Goal: Task Accomplishment & Management: Use online tool/utility

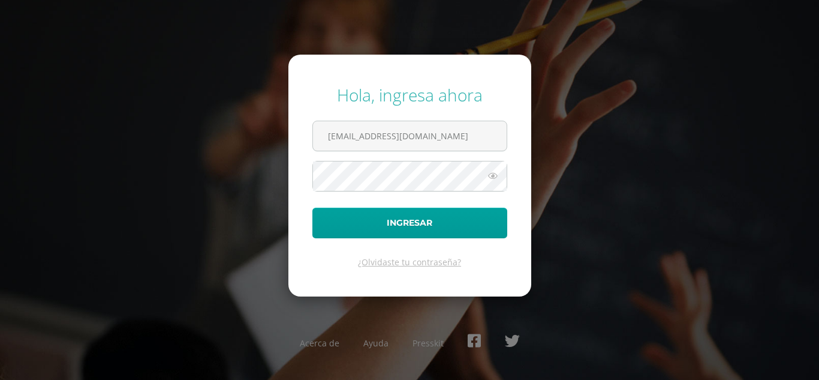
type input "[EMAIL_ADDRESS][DOMAIN_NAME]"
click at [312, 207] on button "Ingresar" at bounding box center [409, 222] width 195 height 31
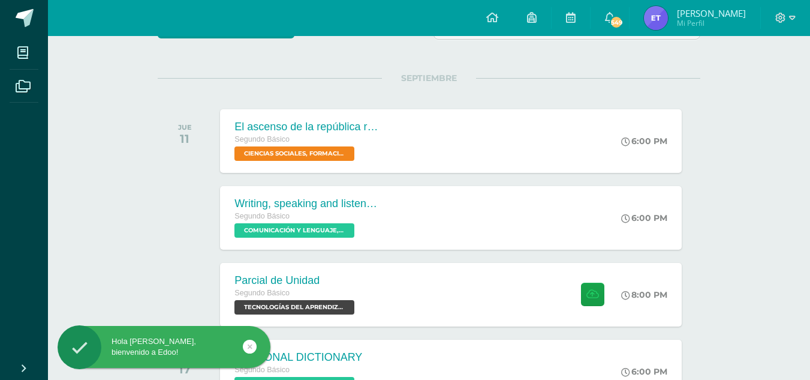
scroll to position [182, 0]
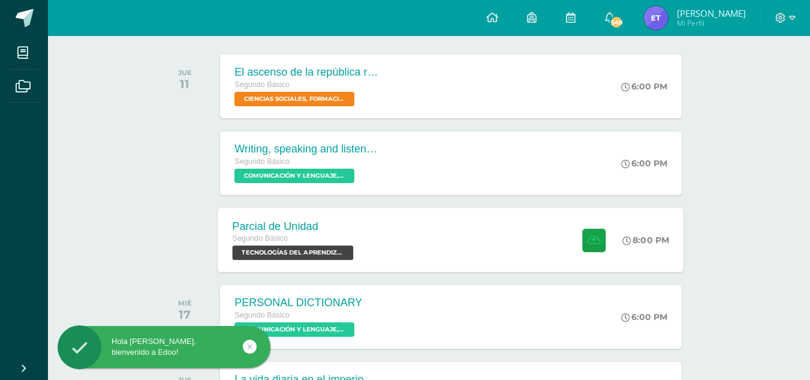
click at [579, 233] on span at bounding box center [590, 239] width 29 height 23
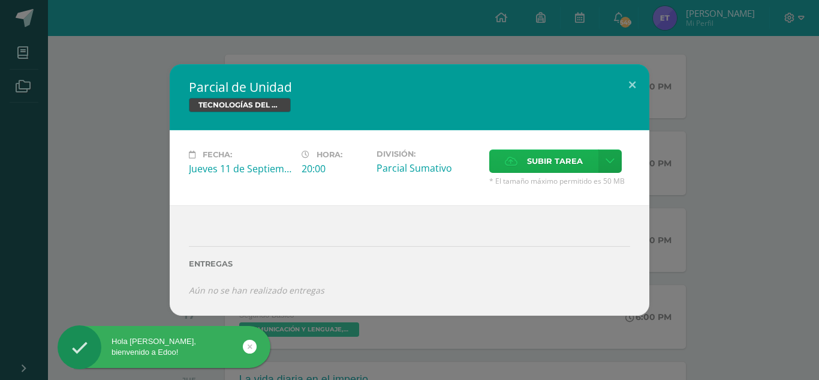
click at [582, 150] on span "Subir tarea" at bounding box center [555, 161] width 56 height 22
click at [0, 0] on input "Subir tarea" at bounding box center [0, 0] width 0 height 0
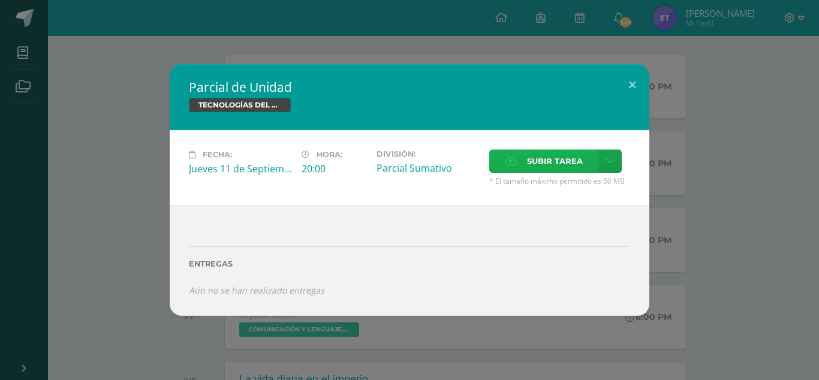
click at [549, 166] on span "Subir tarea" at bounding box center [555, 161] width 56 height 22
click at [0, 0] on input "Subir tarea" at bounding box center [0, 0] width 0 height 0
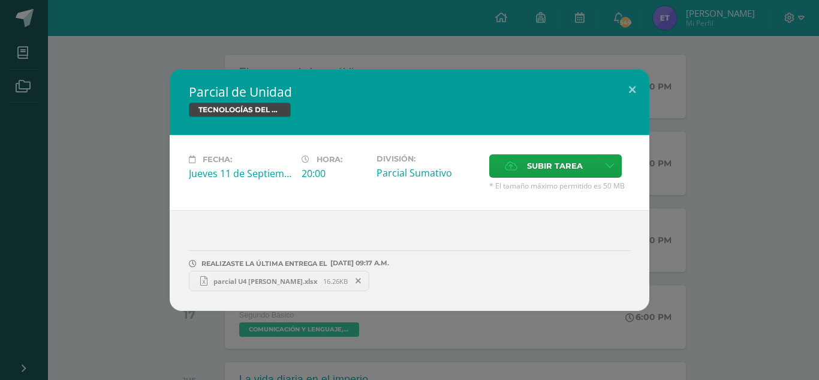
click at [267, 280] on span "parcial U4 [PERSON_NAME].xlsx" at bounding box center [265, 280] width 116 height 9
click at [625, 88] on button at bounding box center [632, 89] width 34 height 41
